Goal: Complete application form: Complete application form

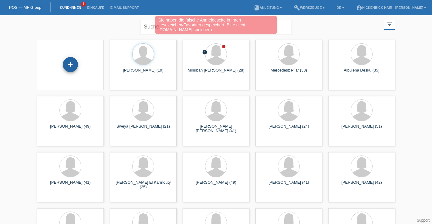
click at [69, 64] on div "+" at bounding box center [70, 64] width 15 height 15
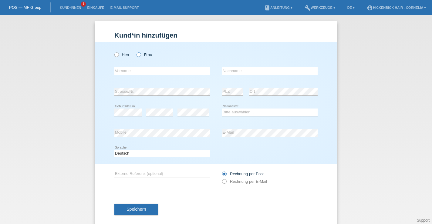
click at [136, 52] on icon at bounding box center [136, 52] width 0 height 0
click at [137, 54] on input "Frau" at bounding box center [139, 55] width 4 height 4
radio input "true"
click at [134, 71] on input "text" at bounding box center [162, 71] width 96 height 8
type input "mailinda"
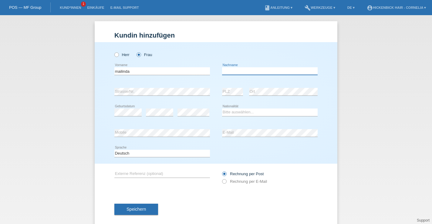
click at [248, 69] on input "text" at bounding box center [270, 71] width 96 height 8
type input "ahmetaj"
click at [246, 111] on select "Bitte auswählen... Schweiz Deutschland Liechtenstein Österreich ------------ Af…" at bounding box center [270, 112] width 96 height 7
select select "XK"
click at [222, 109] on select "Bitte auswählen... Schweiz Deutschland Liechtenstein Österreich ------------ Af…" at bounding box center [270, 112] width 96 height 7
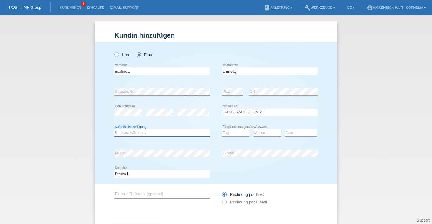
click at [150, 133] on select "Bitte auswählen... C B B - Flüchtlingsstatus Andere" at bounding box center [162, 132] width 96 height 7
select select "C"
click at [114, 129] on select "Bitte auswählen... C B B - Flüchtlingsstatus Andere" at bounding box center [162, 132] width 96 height 7
click at [236, 134] on select "Tag 01 02 03 04 05 06 07 08 09 10 11" at bounding box center [235, 132] width 27 height 7
select select "27"
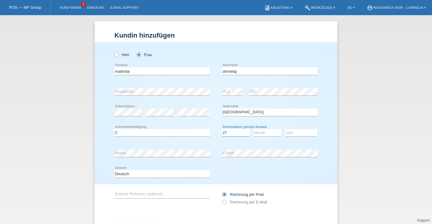
click at [222, 129] on select "Tag 01 02 03 04 05 06 07 08 09 10 11" at bounding box center [235, 132] width 27 height 7
click at [271, 134] on select "Monat 01 02 03 04 05 06 07 08 09 10 11" at bounding box center [267, 132] width 27 height 7
select select "06"
click at [254, 129] on select "Monat 01 02 03 04 05 06 07 08 09 10 11" at bounding box center [267, 132] width 27 height 7
click at [306, 131] on select "Jahr 2025 2024 2023 2022 2021 2020 2019 2018 2017 2016 2015 2014 2013 2012 2011…" at bounding box center [301, 132] width 32 height 7
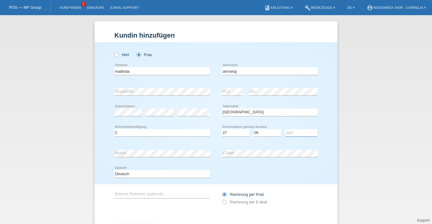
select select "2005"
click at [285, 129] on select "Jahr 2025 2024 2023 2022 2021 2020 2019 2018 2017 2016 2015 2014 2013 2012 2011…" at bounding box center [301, 132] width 32 height 7
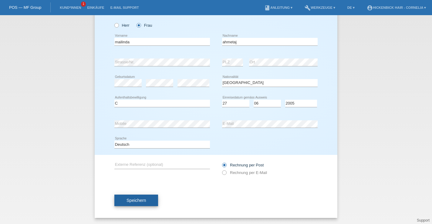
click at [145, 199] on span "Speichern" at bounding box center [136, 200] width 19 height 5
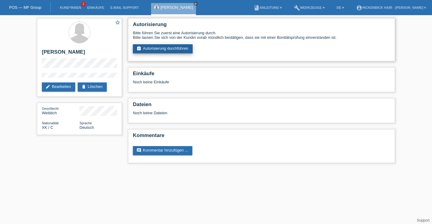
click at [167, 49] on link "assignment_turned_in Autorisierung durchführen" at bounding box center [163, 48] width 60 height 9
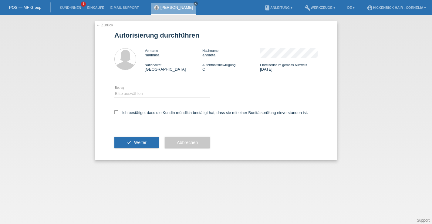
click at [141, 90] on div "Bitte auswählen CHF 1.00 - CHF 499.00 CHF 500.00 - CHF 1'999.00 CHF 2'000.00 - …" at bounding box center [162, 94] width 96 height 21
click at [140, 94] on select "Bitte auswählen CHF 1.00 - CHF 499.00 CHF 500.00 - CHF 1'999.00 CHF 2'000.00 - …" at bounding box center [162, 93] width 96 height 7
select select "2"
click at [114, 91] on select "Bitte auswählen CHF 1.00 - CHF 499.00 CHF 500.00 - CHF 1'999.00 CHF 2'000.00 - …" at bounding box center [162, 93] width 96 height 7
click at [117, 112] on icon at bounding box center [116, 112] width 4 height 4
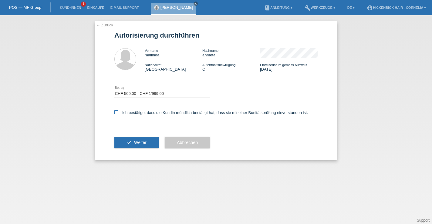
click at [117, 112] on input "Ich bestätige, dass die Kundin mündlich bestätigt hat, dass sie mit einer Bonit…" at bounding box center [116, 112] width 4 height 4
checkbox input "true"
click at [123, 143] on button "check Weiter" at bounding box center [136, 143] width 44 height 12
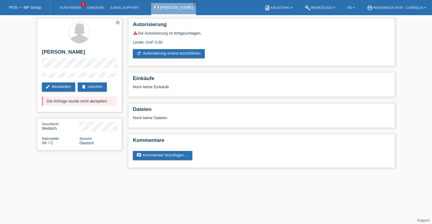
click at [35, 9] on link "POS — MF Group" at bounding box center [25, 7] width 32 height 5
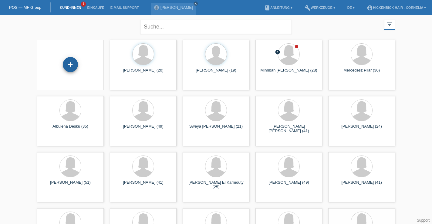
click at [73, 65] on div "+" at bounding box center [70, 64] width 15 height 15
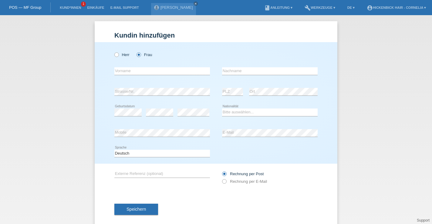
click at [134, 76] on div "error Vorname" at bounding box center [162, 71] width 96 height 21
click at [134, 72] on input "text" at bounding box center [162, 71] width 96 height 8
type input "genta"
click at [239, 73] on input "text" at bounding box center [270, 71] width 96 height 8
type input "kokollari"
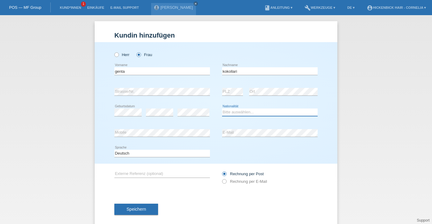
click at [259, 110] on select "Bitte auswählen... Schweiz Deutschland Liechtenstein Österreich ------------ Af…" at bounding box center [270, 112] width 96 height 7
select select "XK"
click at [222, 109] on select "Bitte auswählen... Schweiz Deutschland Liechtenstein Österreich ------------ Af…" at bounding box center [270, 112] width 96 height 7
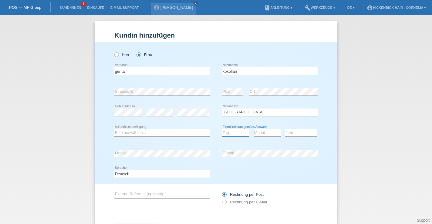
click at [232, 134] on select "Tag 01 02 03 04 05 06 07 08 09 10 11" at bounding box center [235, 132] width 27 height 7
select select "04"
click at [222, 129] on select "Tag 01 02 03 04 05 06 07 08 09 10 11" at bounding box center [235, 132] width 27 height 7
click at [263, 132] on select "Monat 01 02 03 04 05 06 07 08 09 10 11" at bounding box center [267, 132] width 27 height 7
select select "01"
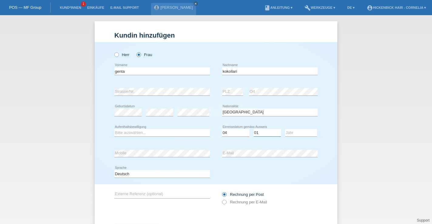
click at [254, 129] on select "Monat 01 02 03 04 05 06 07 08 09 10 11" at bounding box center [267, 132] width 27 height 7
click at [300, 130] on select "Jahr 2025 2024 2023 2022 2021 2020 2019 2018 2017 2016 2015 2014 2013 2012 2011…" at bounding box center [301, 132] width 32 height 7
select select "2005"
click at [285, 129] on select "Jahr 2025 2024 2023 2022 2021 2020 2019 2018 2017 2016 2015 2014 2013 2012 2011…" at bounding box center [301, 132] width 32 height 7
click at [175, 132] on select "Bitte auswählen... C B B - Flüchtlingsstatus Andere" at bounding box center [162, 132] width 96 height 7
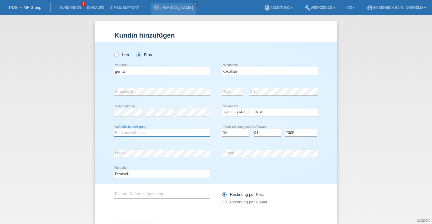
select select "C"
click at [114, 129] on select "Bitte auswählen... C B B - Flüchtlingsstatus Andere" at bounding box center [162, 132] width 96 height 7
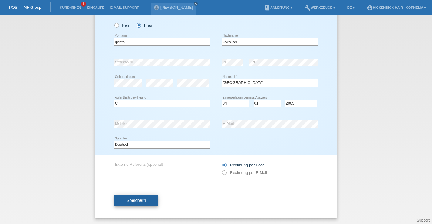
click at [149, 202] on button "Speichern" at bounding box center [136, 201] width 44 height 12
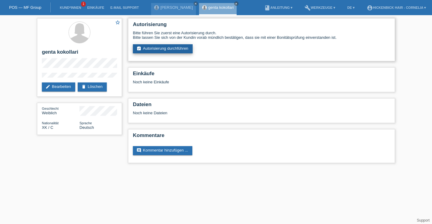
click at [169, 49] on link "assignment_turned_in Autorisierung durchführen" at bounding box center [163, 48] width 60 height 9
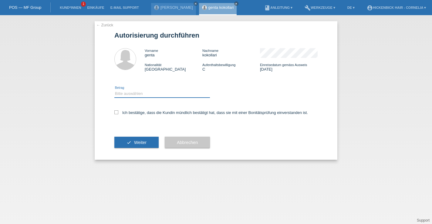
click at [164, 97] on select "Bitte auswählen CHF 1.00 - CHF 499.00 CHF 500.00 - CHF 1'999.00 CHF 2'000.00 - …" at bounding box center [162, 93] width 96 height 7
select select "2"
click at [114, 91] on select "Bitte auswählen CHF 1.00 - CHF 499.00 CHF 500.00 - CHF 1'999.00 CHF 2'000.00 - …" at bounding box center [162, 93] width 96 height 7
click at [117, 112] on icon at bounding box center [116, 112] width 4 height 4
click at [117, 112] on input "Ich bestätige, dass die Kundin mündlich bestätigt hat, dass sie mit einer Bonit…" at bounding box center [116, 112] width 4 height 4
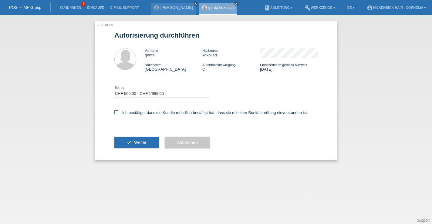
checkbox input "true"
click at [134, 143] on span "Weiter" at bounding box center [140, 142] width 12 height 5
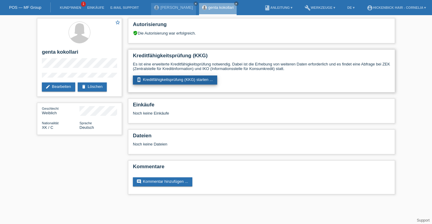
click at [182, 83] on link "perm_device_information Kreditfähigkeitsprüfung (KKG) starten ..." at bounding box center [175, 80] width 84 height 9
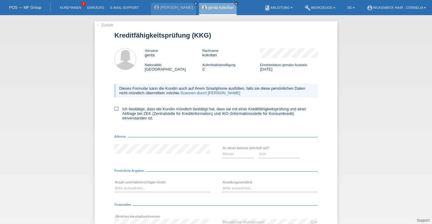
click at [116, 110] on icon at bounding box center [116, 109] width 4 height 4
click at [116, 110] on input "Ich bestätige, dass die Kundin mündlich bestätigt hat, dass sie mit einer Kredi…" at bounding box center [116, 109] width 4 height 4
checkbox input "true"
click at [241, 158] on select "Monat 01 02 03 04 05 06 07 08 09 10" at bounding box center [238, 154] width 32 height 7
select select "01"
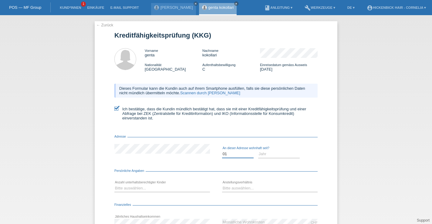
click at [222, 153] on select "Monat 01 02 03 04 05 06 07 08 09 10" at bounding box center [238, 154] width 32 height 7
click at [286, 155] on select "Jahr 2025 2024 2023 2022 2021 2020 2019 2018 2017 2016 2015 2014 2013 2012 2011…" at bounding box center [279, 154] width 42 height 7
select select "2018"
click at [258, 153] on select "Jahr 2025 2024 2023 2022 2021 2020 2019 2018 2017 2016 2015 2014 2013 2012 2011…" at bounding box center [279, 154] width 42 height 7
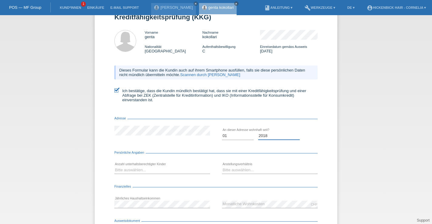
scroll to position [20, 0]
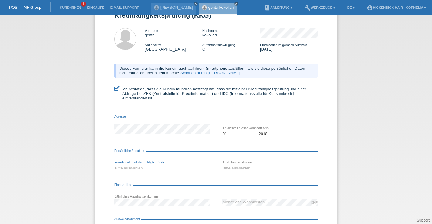
click at [161, 171] on select "Bitte auswählen... 0 1 2 3 4 5 6 7 8 9" at bounding box center [162, 168] width 96 height 7
select select "0"
click at [114, 167] on select "Bitte auswählen... 0 1 2 3 4 5 6 7 8 9" at bounding box center [162, 168] width 96 height 7
click at [241, 169] on select "Bitte auswählen... Unbefristet Befristet Lehrling/Student Pensioniert Nicht arb…" at bounding box center [270, 168] width 96 height 7
select select "UNEMPLOYED"
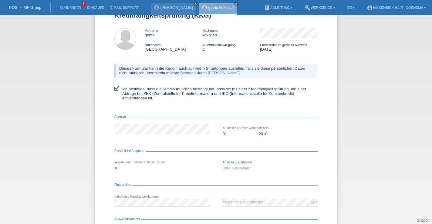
click at [222, 167] on select "Bitte auswählen... Unbefristet Befristet Lehrling/Student Pensioniert Nicht arb…" at bounding box center [270, 168] width 96 height 7
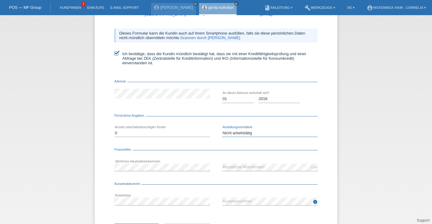
scroll to position [63, 0]
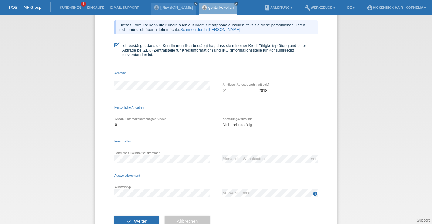
click at [241, 170] on div "CHF error Monatliche Wohnkosten" at bounding box center [270, 159] width 96 height 21
